Goal: Task Accomplishment & Management: Manage account settings

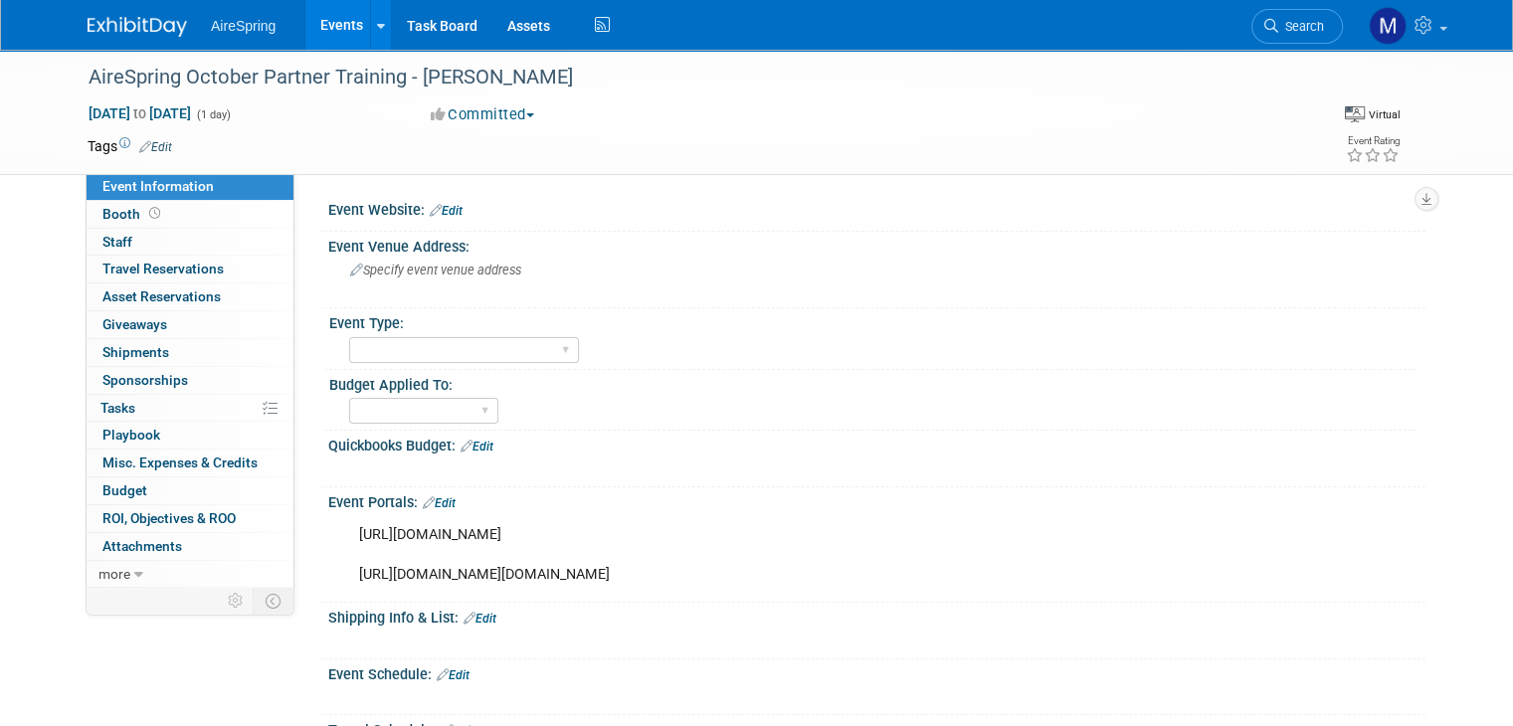
click at [150, 30] on img at bounding box center [137, 27] width 99 height 20
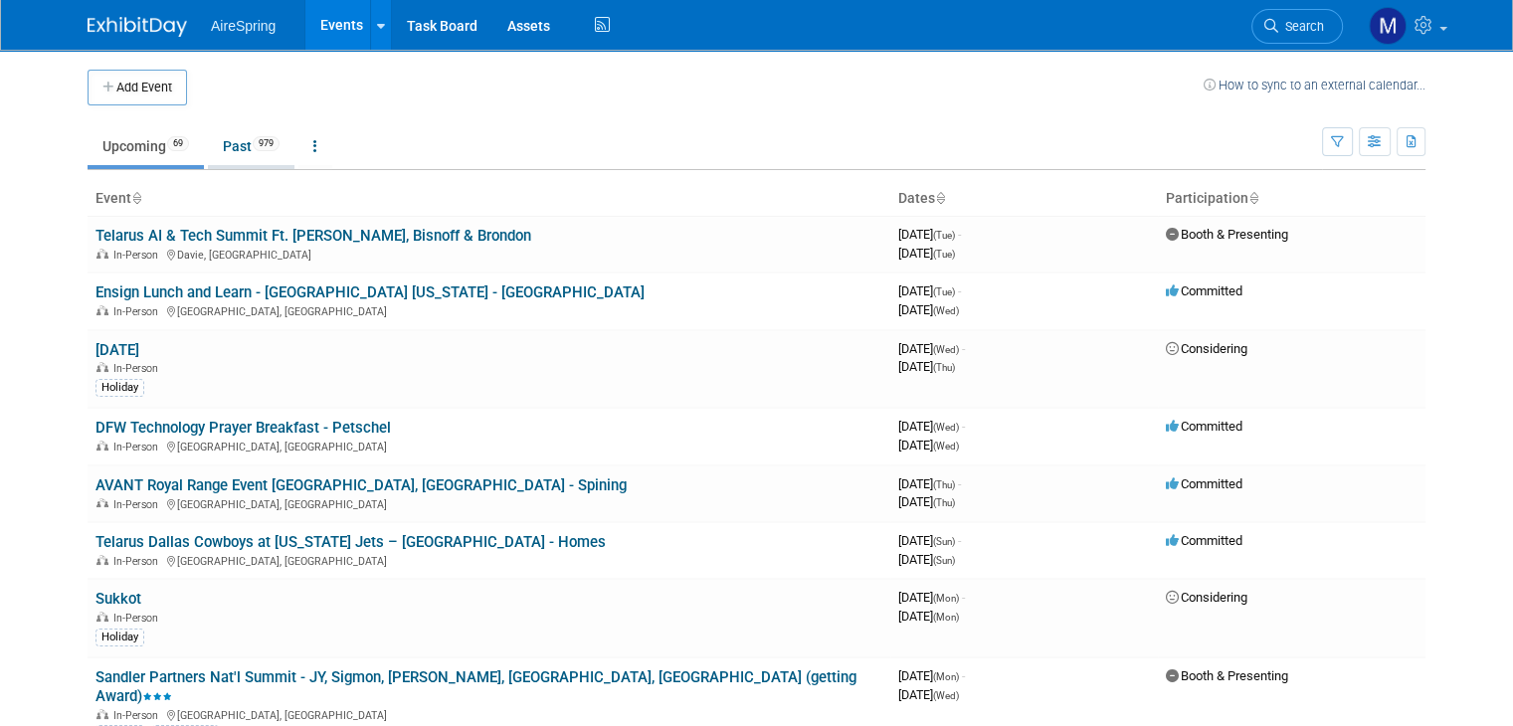
click at [235, 146] on link "Past 979" at bounding box center [251, 146] width 87 height 38
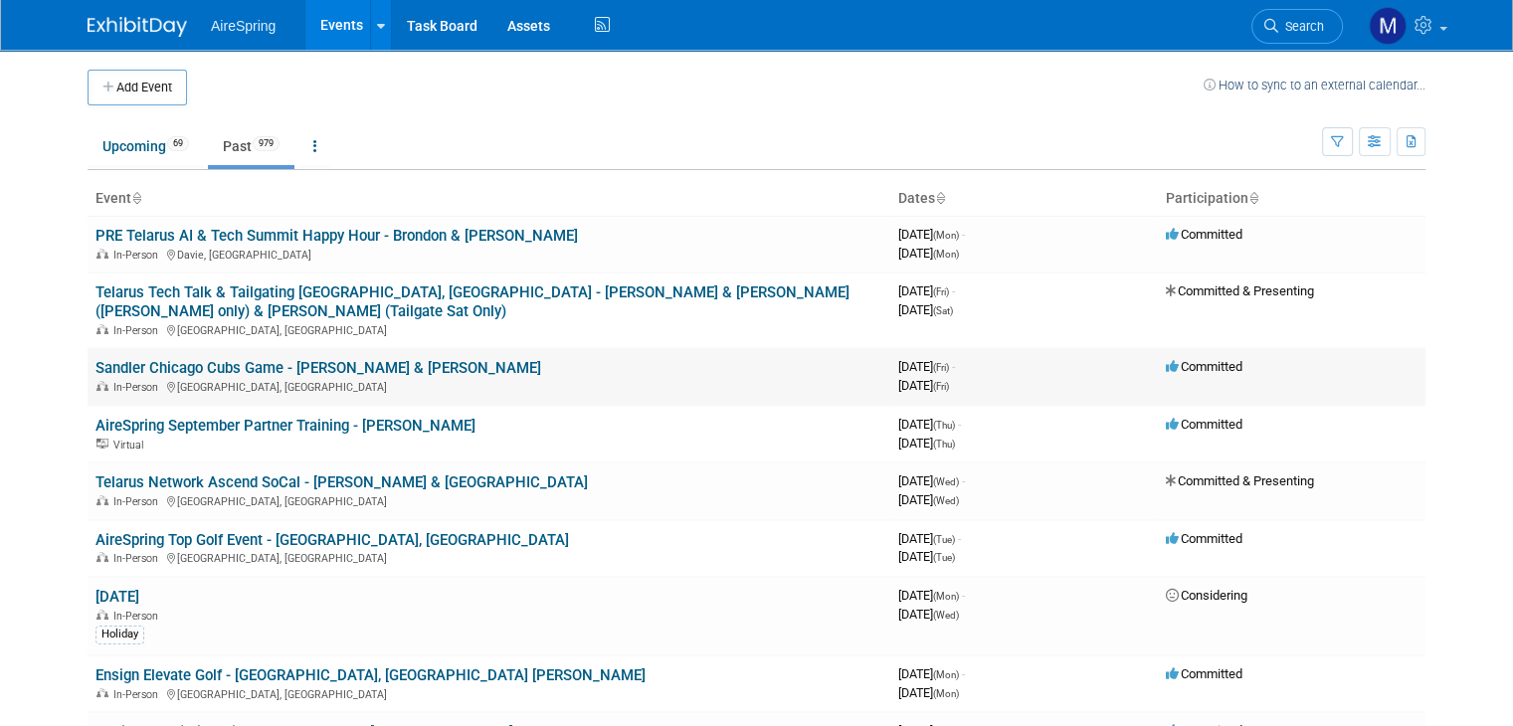
click at [227, 359] on link "Sandler Chicago Cubs Game - [PERSON_NAME] & [PERSON_NAME]" at bounding box center [318, 368] width 446 height 18
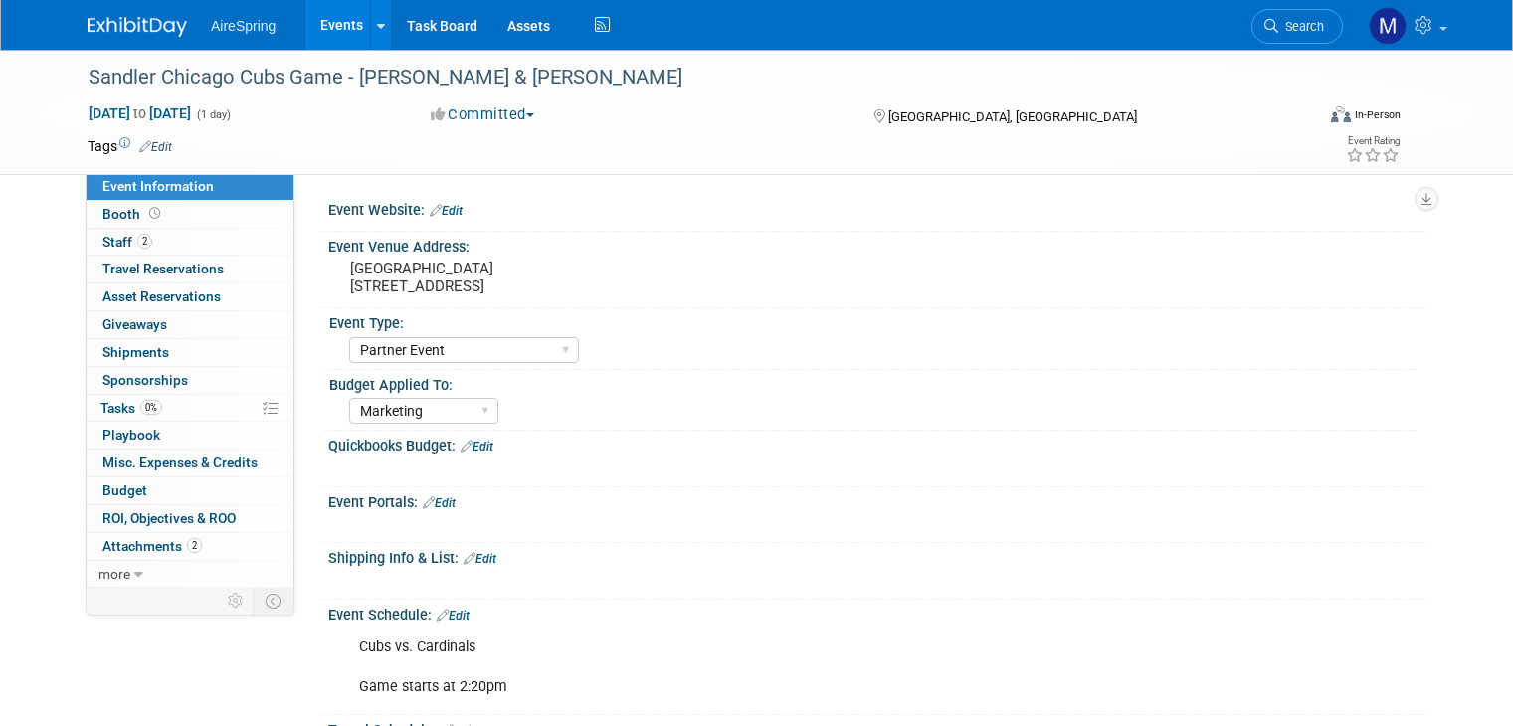
select select "Partner Event"
select select "Marketing"
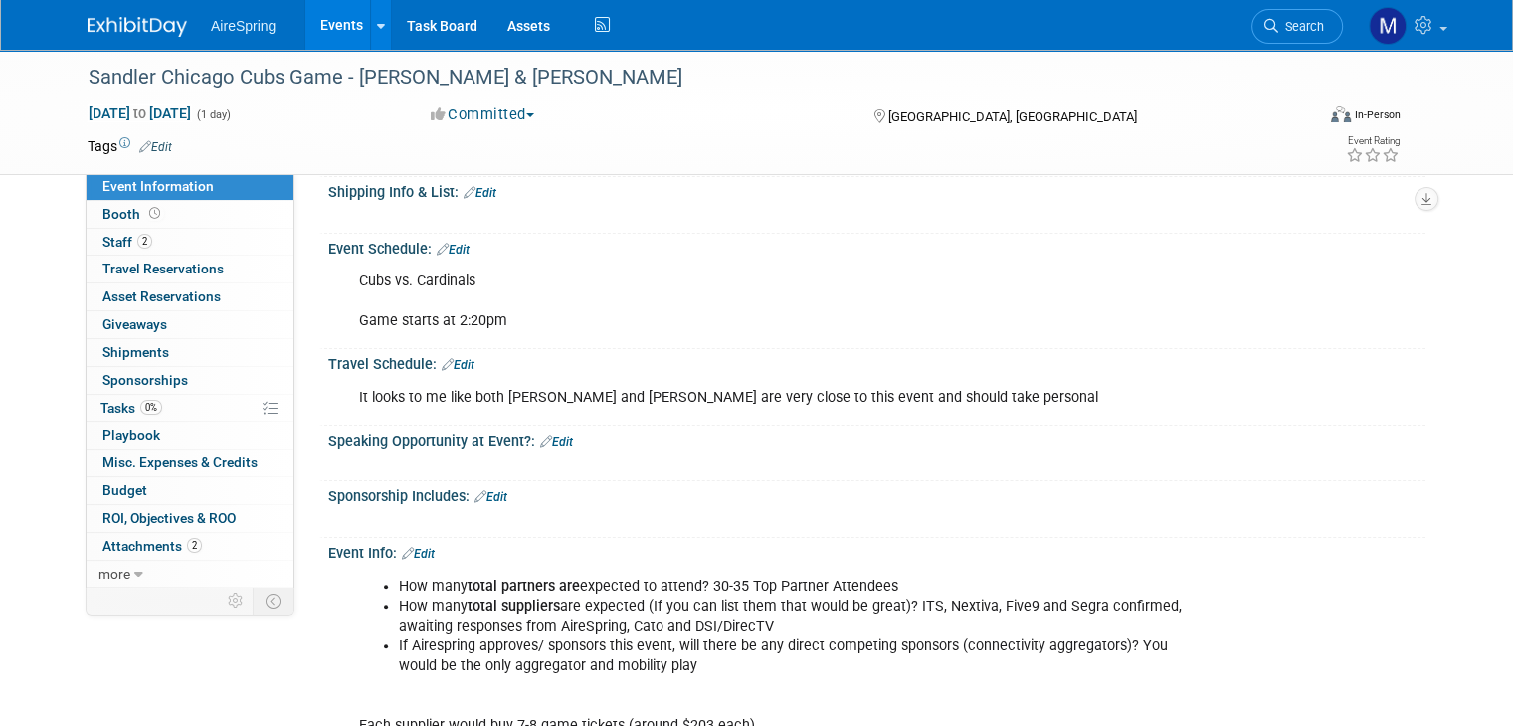
scroll to position [362, 0]
